Goal: Task Accomplishment & Management: Manage account settings

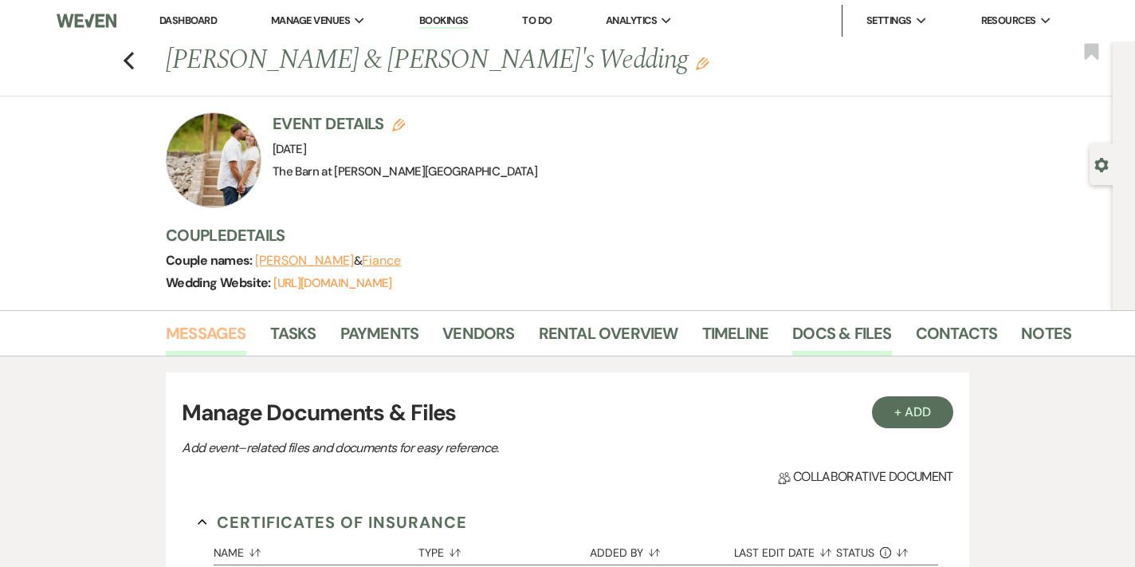
click at [200, 329] on link "Messages" at bounding box center [206, 337] width 80 height 35
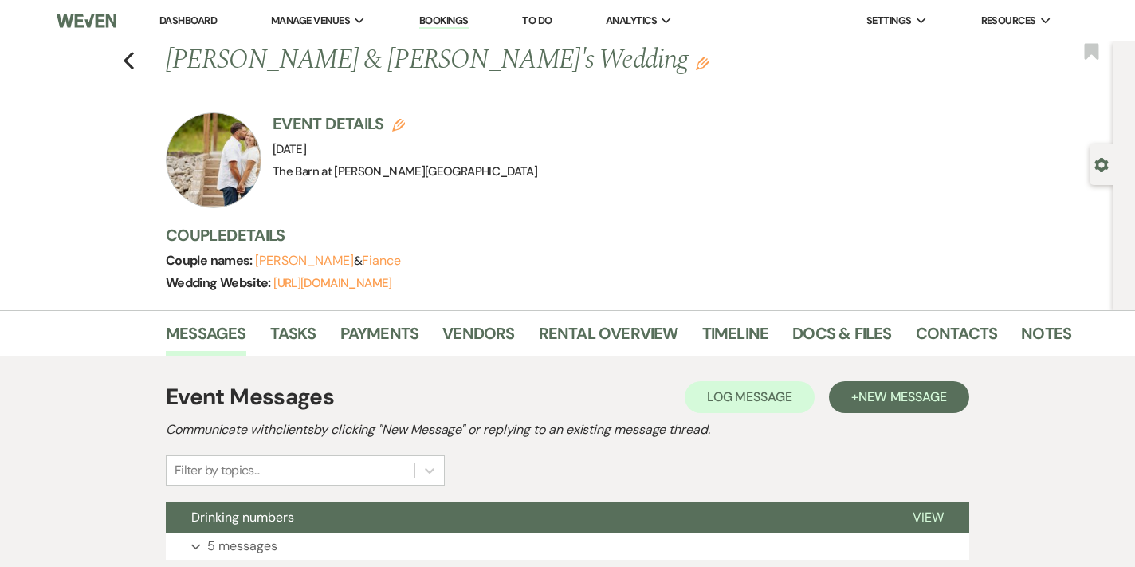
click at [200, 16] on link "Dashboard" at bounding box center [187, 21] width 57 height 14
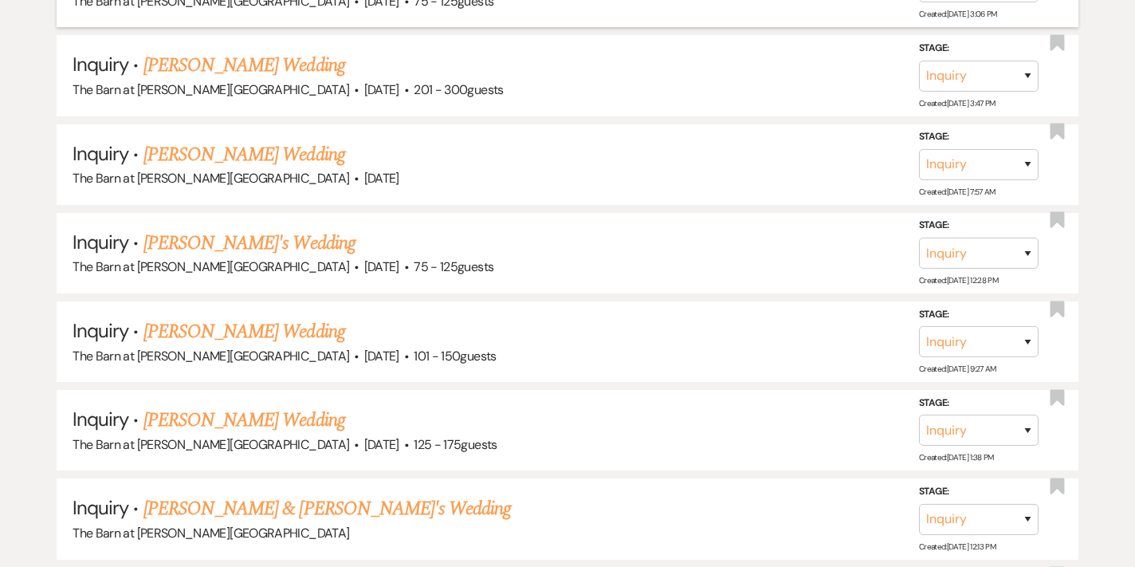
scroll to position [1926, 0]
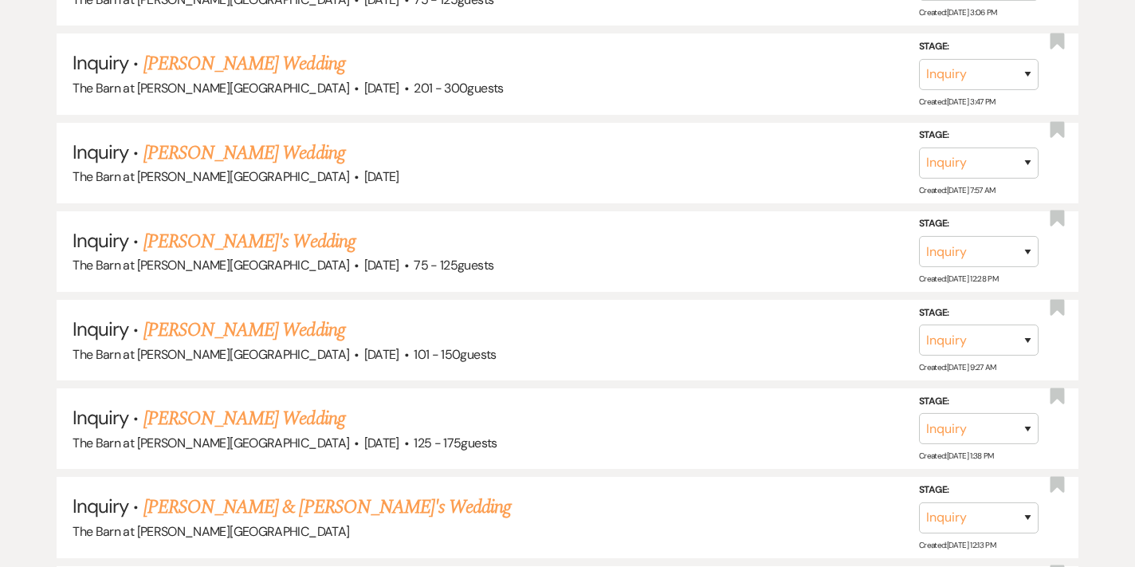
drag, startPoint x: 238, startPoint y: 226, endPoint x: 308, endPoint y: 230, distance: 70.2
click at [238, 227] on link "[PERSON_NAME]'s Wedding" at bounding box center [249, 241] width 212 height 29
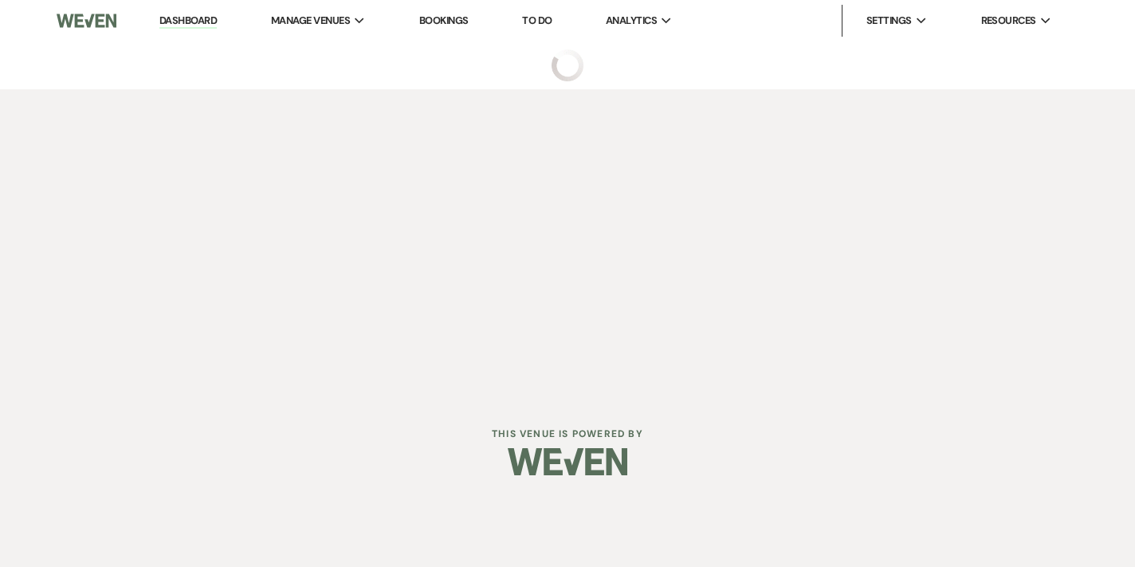
select select "3"
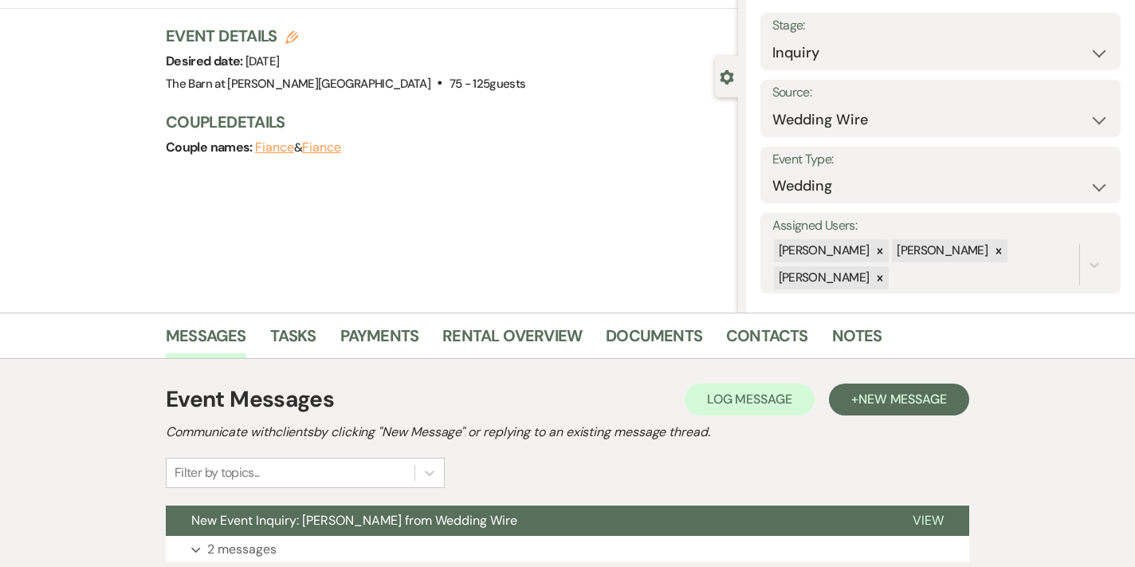
scroll to position [210, 0]
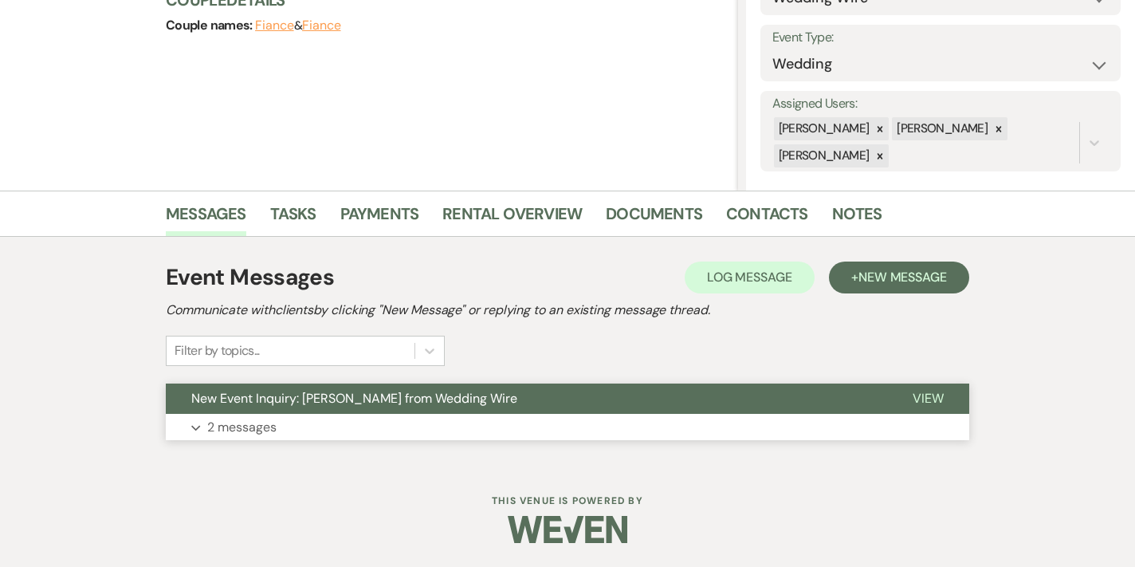
click at [243, 418] on p "2 messages" at bounding box center [241, 427] width 69 height 21
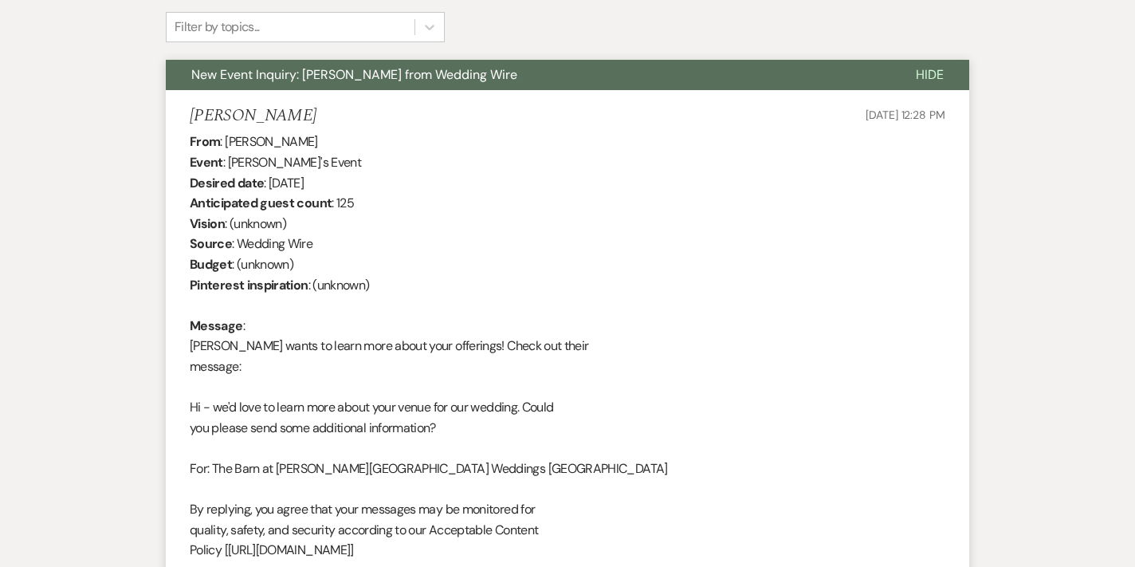
scroll to position [289, 0]
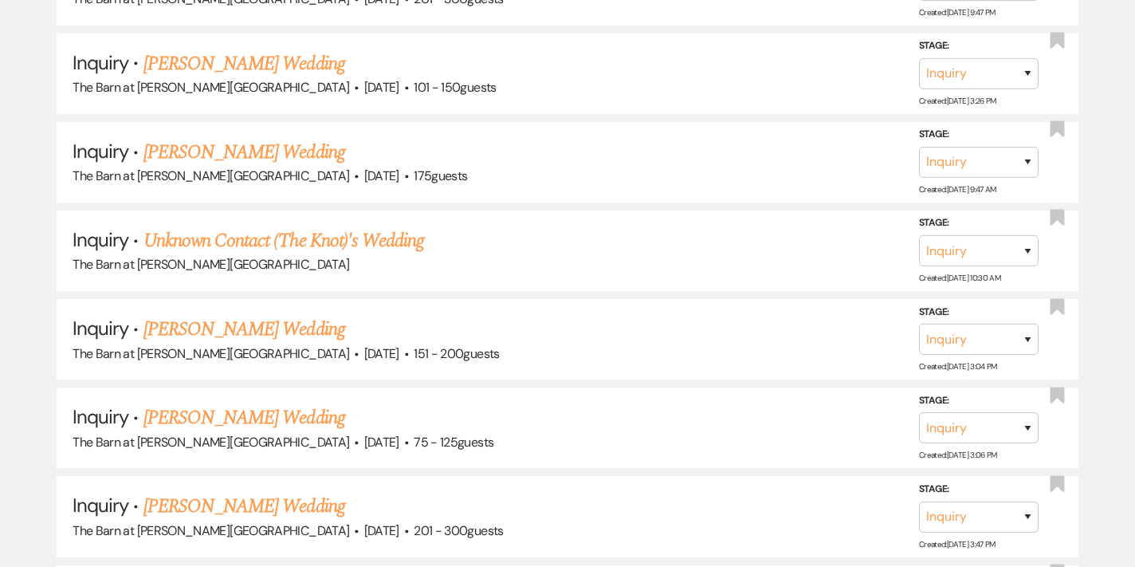
scroll to position [1479, 0]
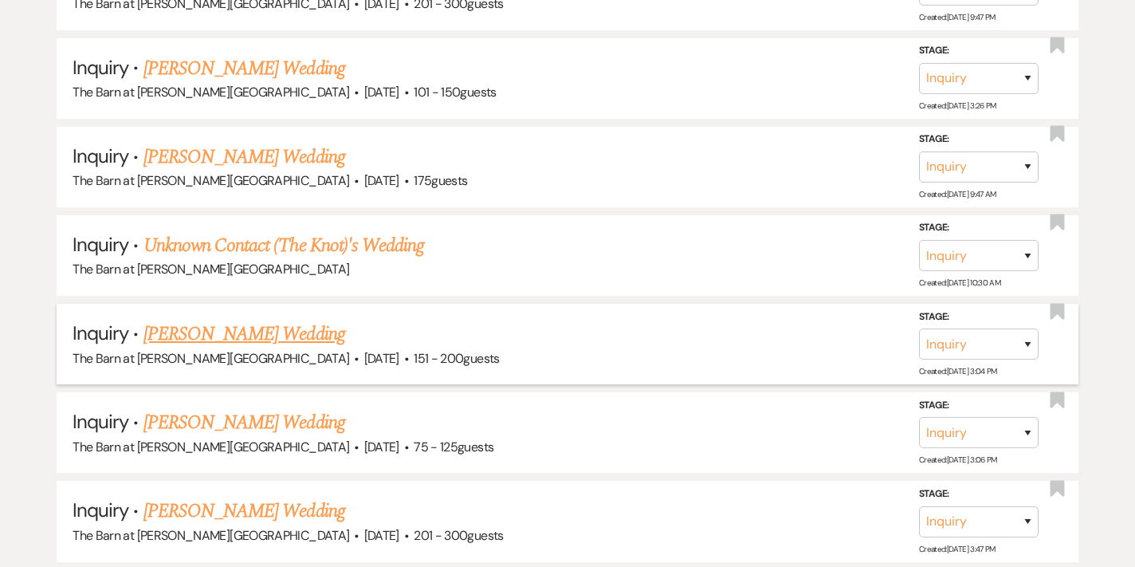
click at [245, 331] on link "[PERSON_NAME] Wedding" at bounding box center [244, 334] width 202 height 29
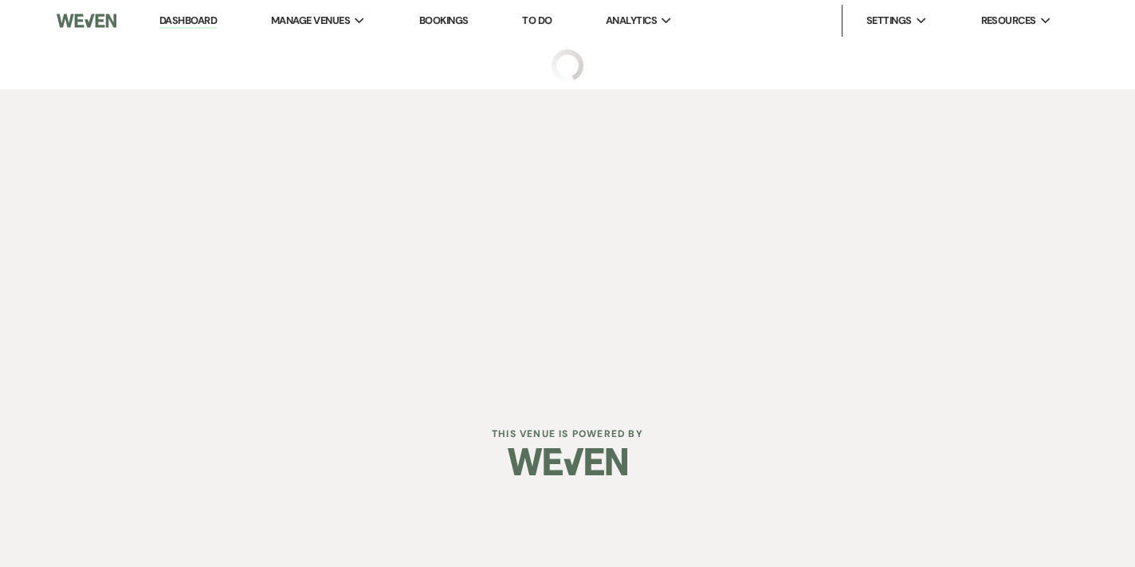
select select "2"
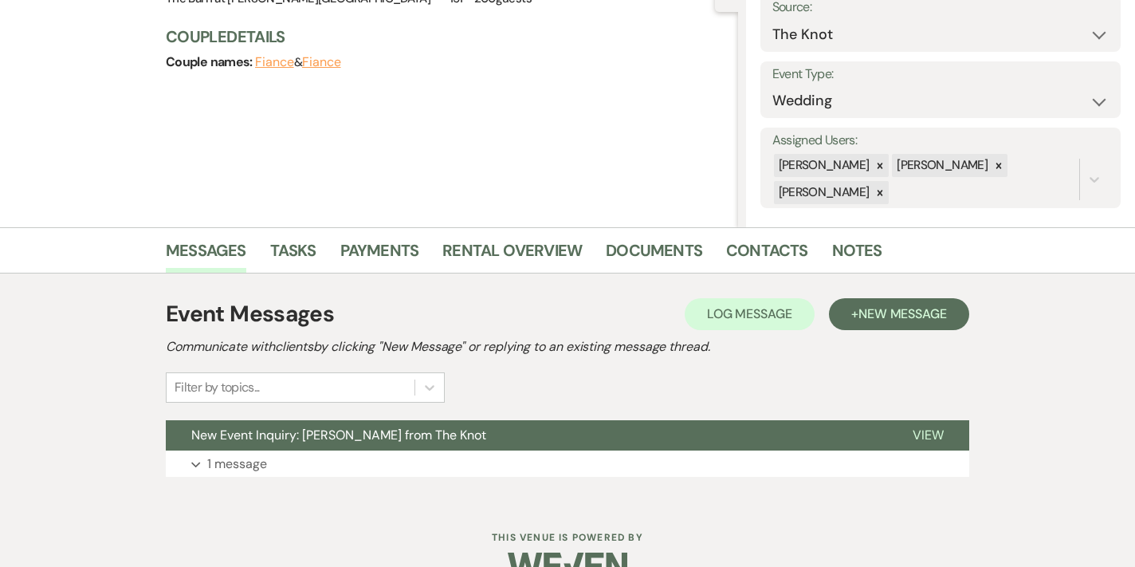
scroll to position [210, 0]
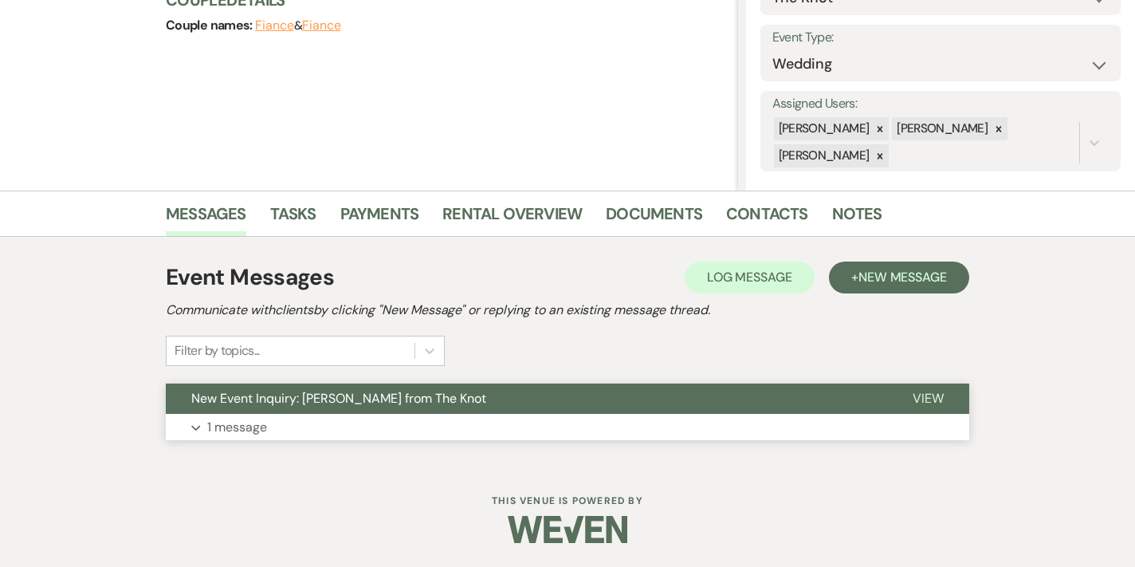
click at [216, 425] on p "1 message" at bounding box center [237, 427] width 60 height 21
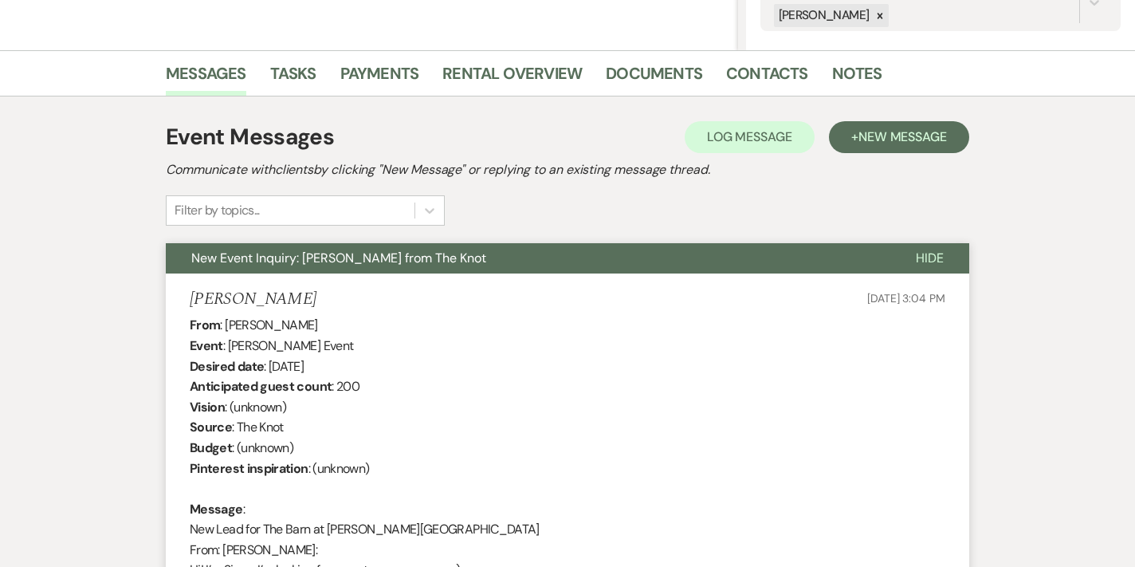
scroll to position [237, 0]
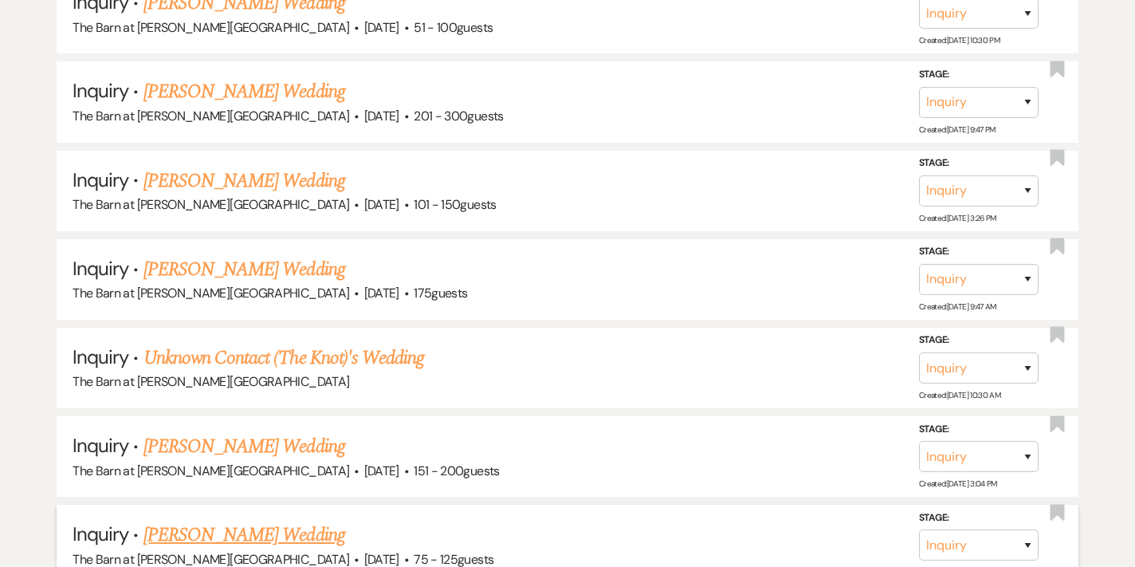
scroll to position [1366, 0]
click at [300, 358] on link "Unknown Contact (The Knot)'s Wedding" at bounding box center [283, 358] width 280 height 29
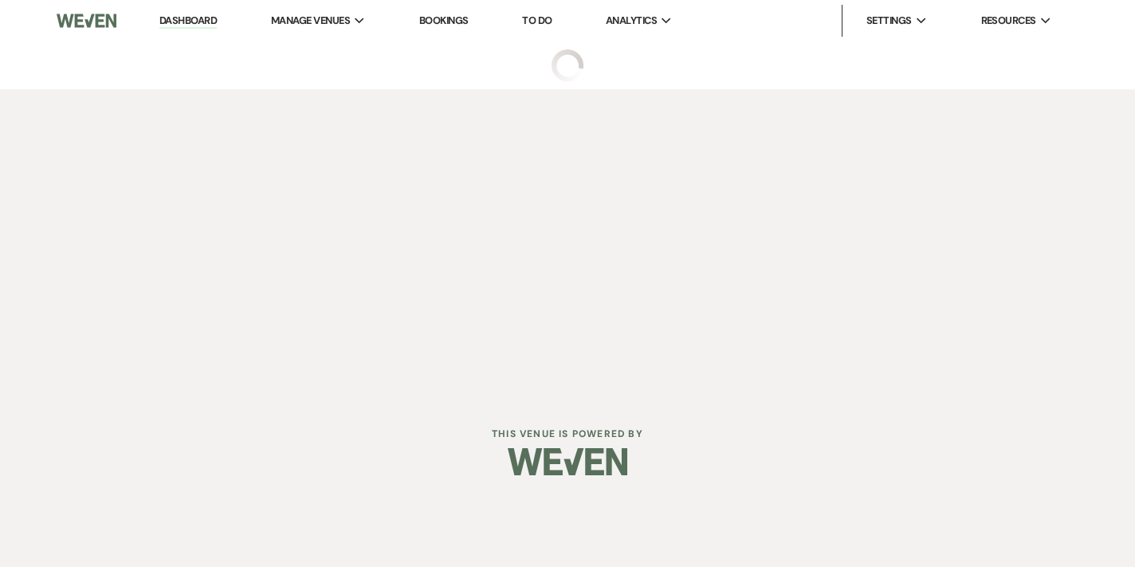
select select "2"
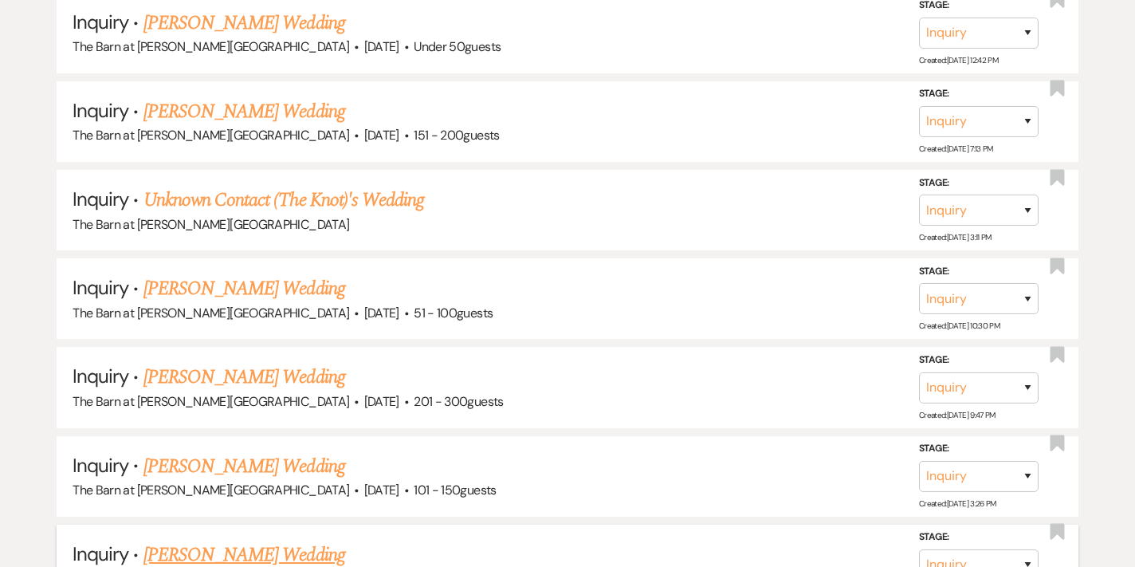
scroll to position [1072, 0]
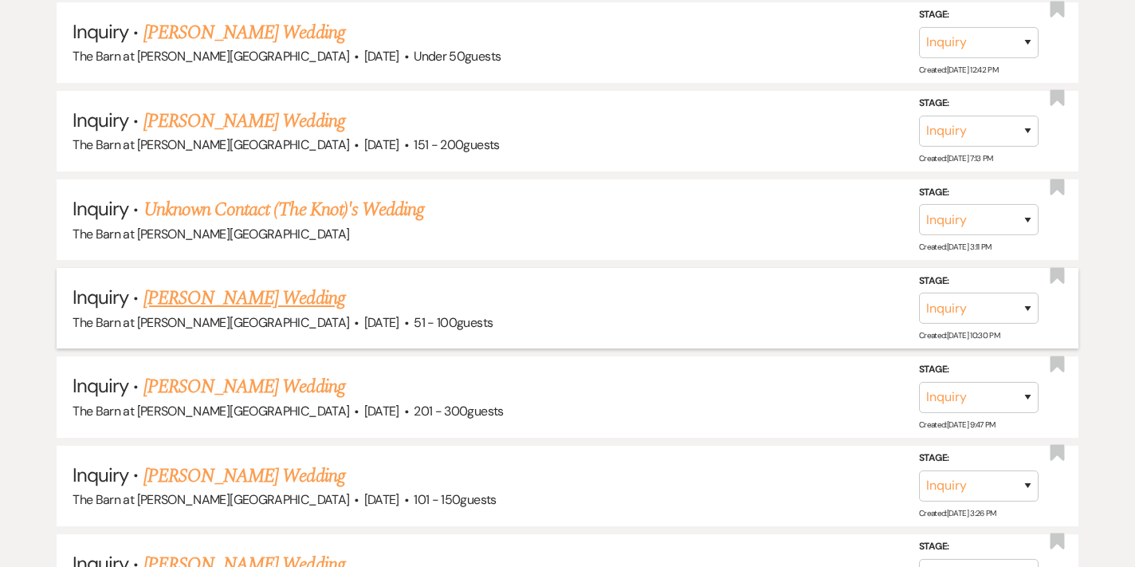
click at [189, 294] on link "[PERSON_NAME] Wedding" at bounding box center [244, 298] width 202 height 29
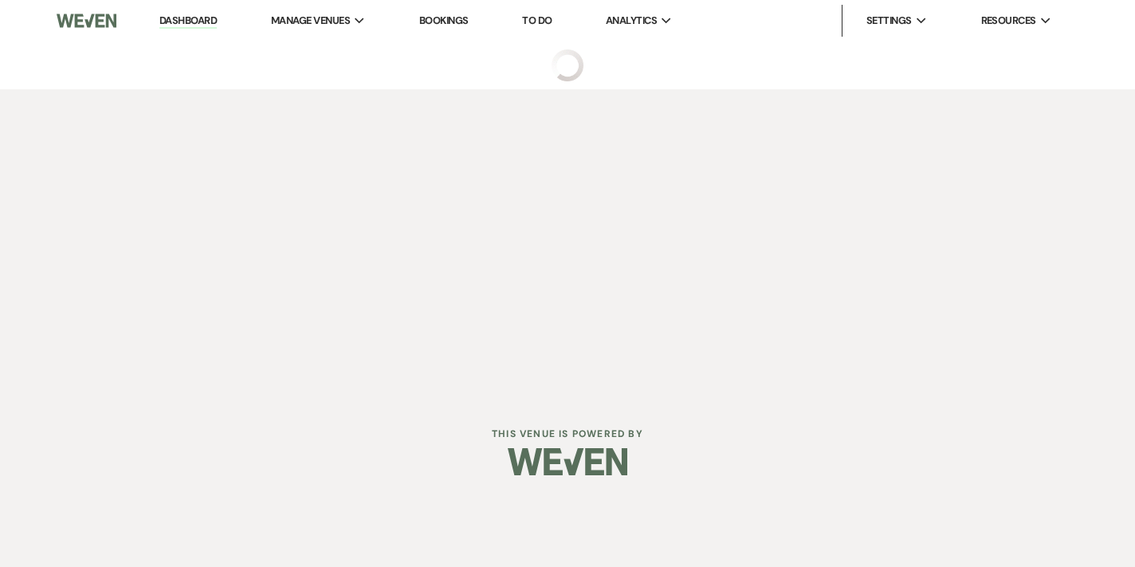
select select "2"
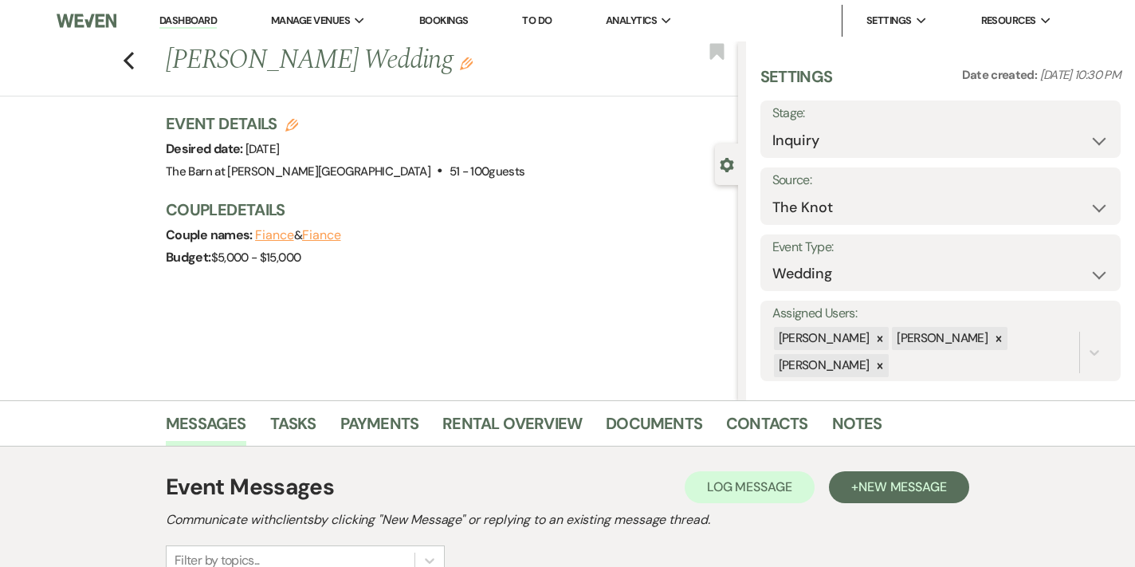
scroll to position [210, 0]
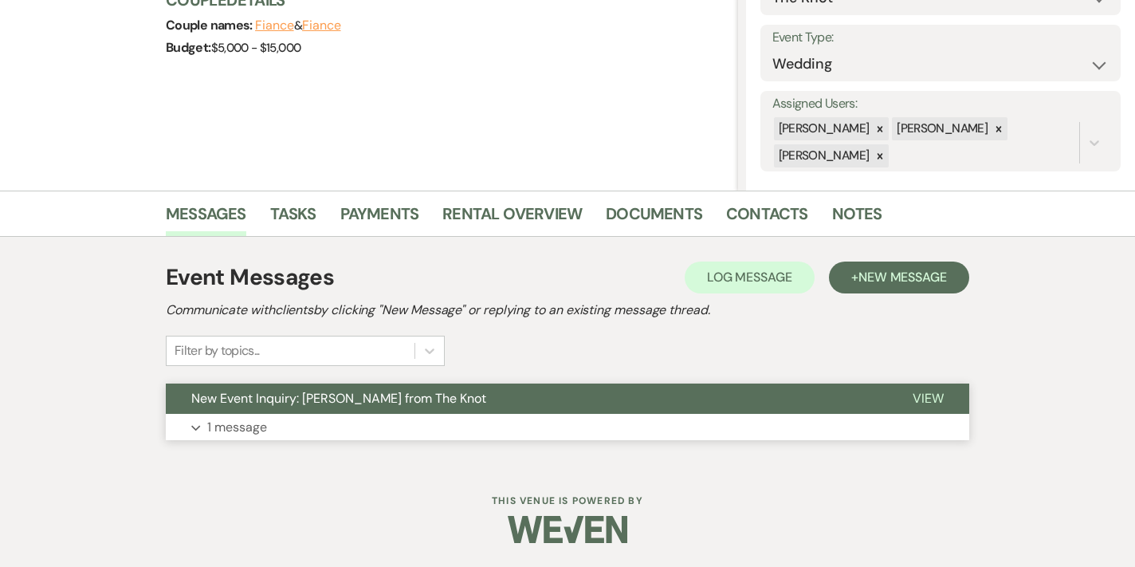
click at [240, 422] on p "1 message" at bounding box center [237, 427] width 60 height 21
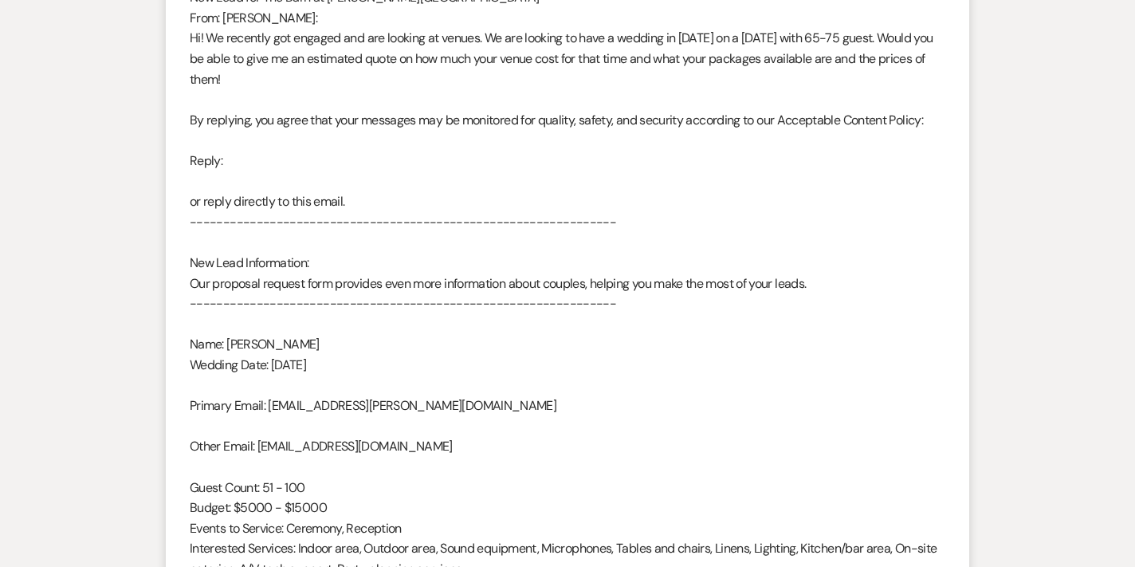
scroll to position [0, 0]
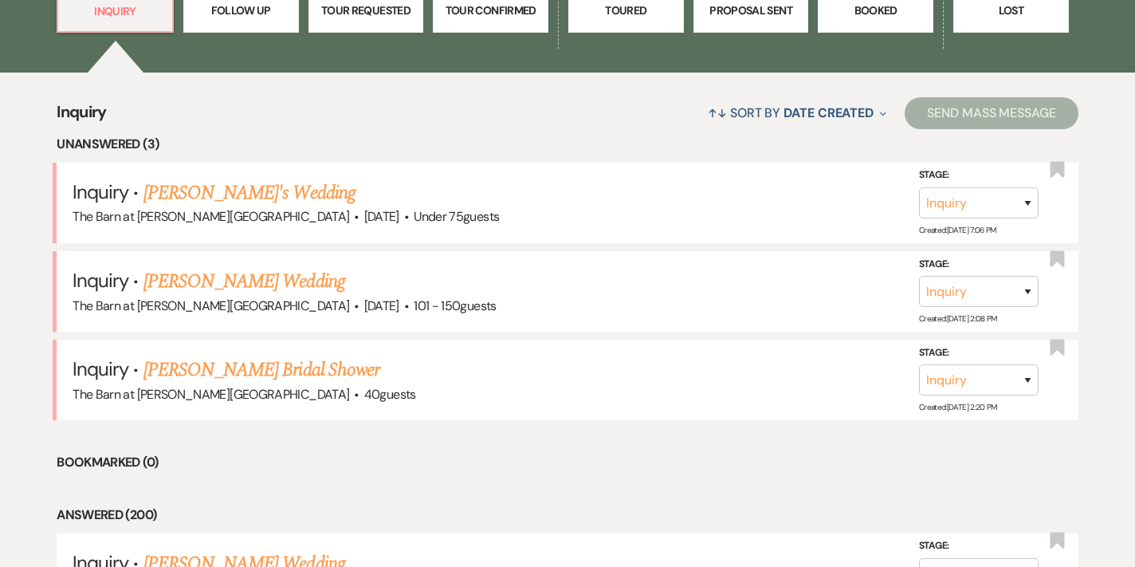
scroll to position [456, 0]
